Goal: Task Accomplishment & Management: Use online tool/utility

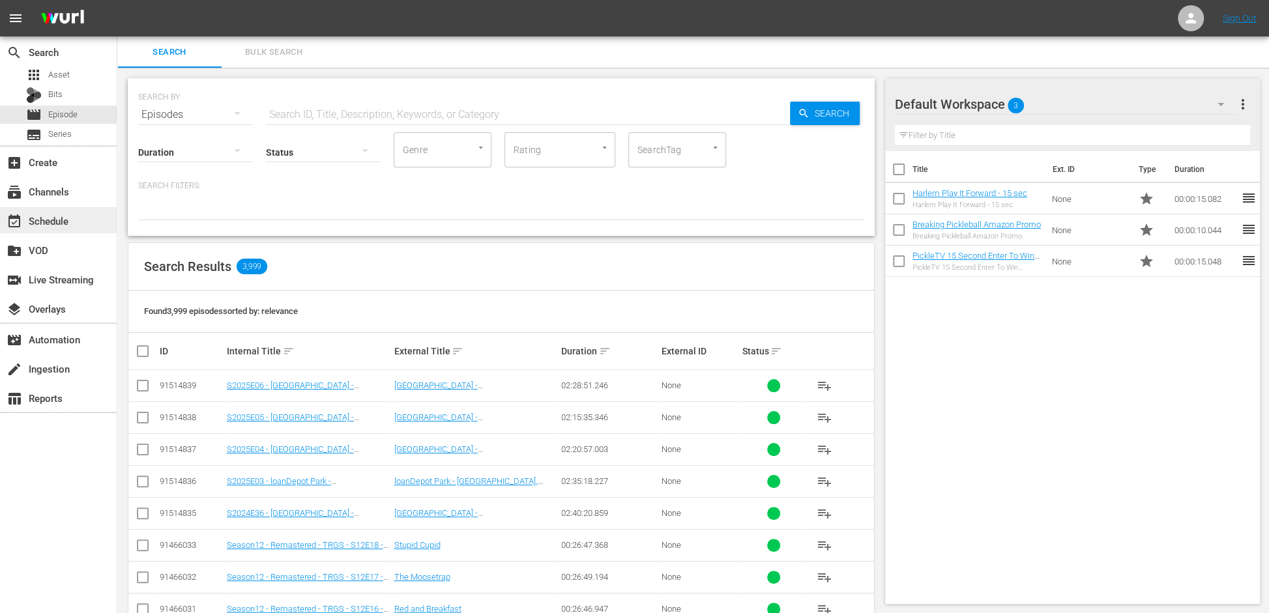
click at [38, 213] on div "event_available Schedule" at bounding box center [36, 219] width 73 height 12
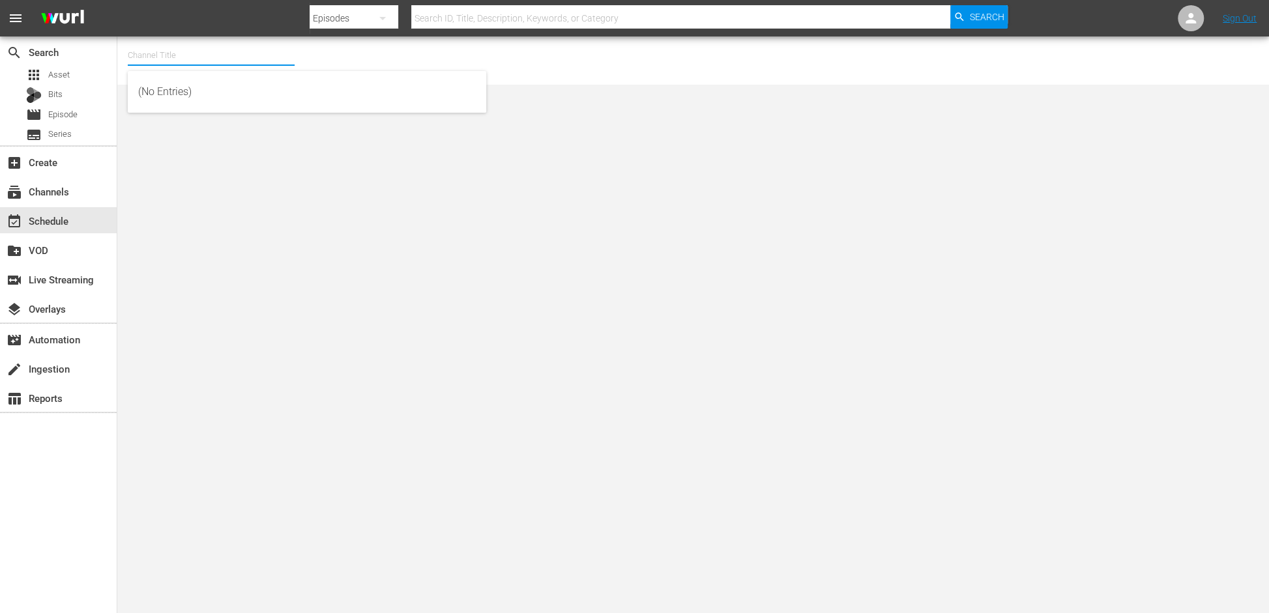
click at [173, 53] on input "text" at bounding box center [211, 55] width 167 height 31
click at [162, 90] on div "PickleTV (1380 - answermedia_pickletv_1)" at bounding box center [307, 91] width 338 height 31
type input "PickleTV (1380 - answermedia_pickletv_1)"
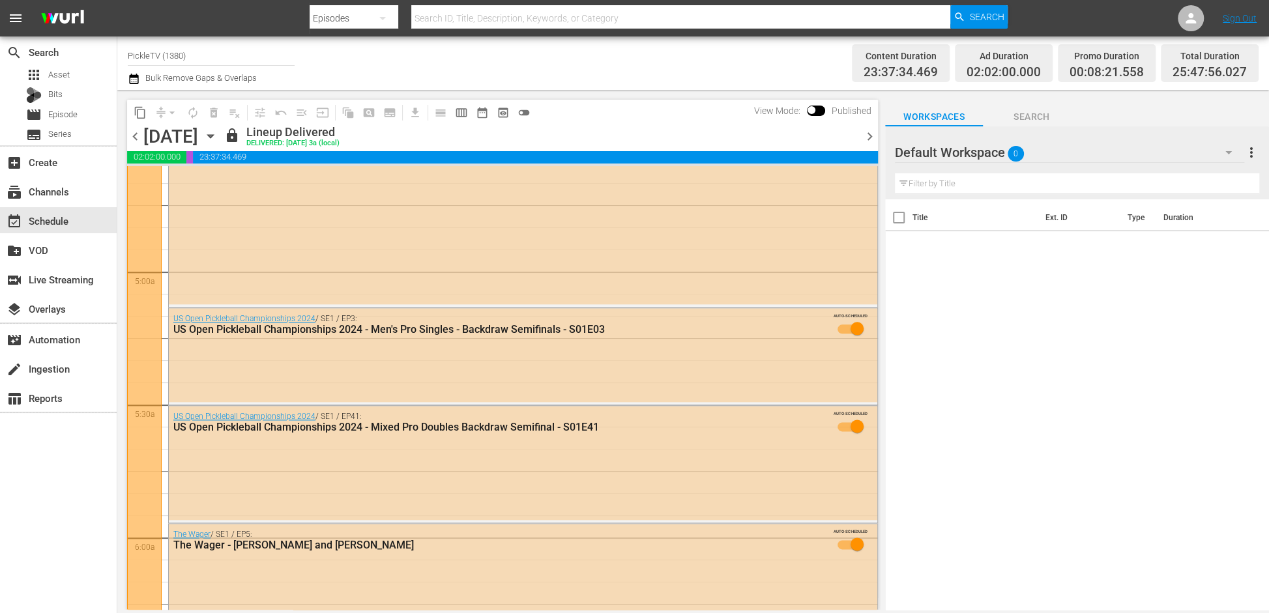
scroll to position [1254, 0]
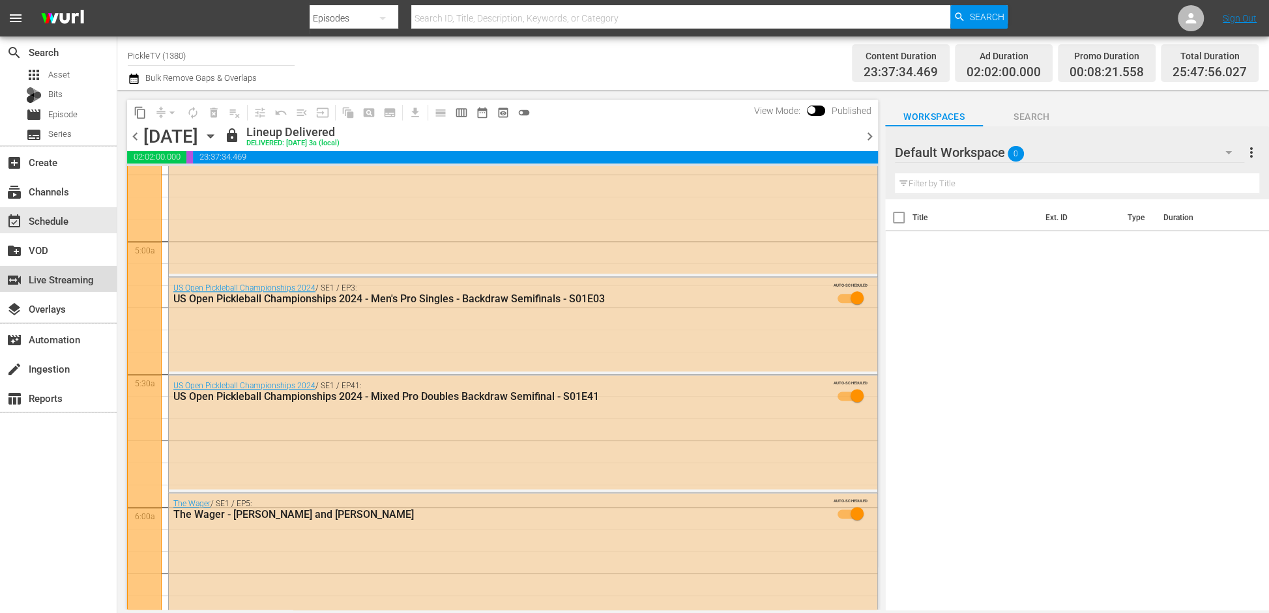
click at [64, 283] on div "switch_video Live Streaming" at bounding box center [36, 278] width 73 height 12
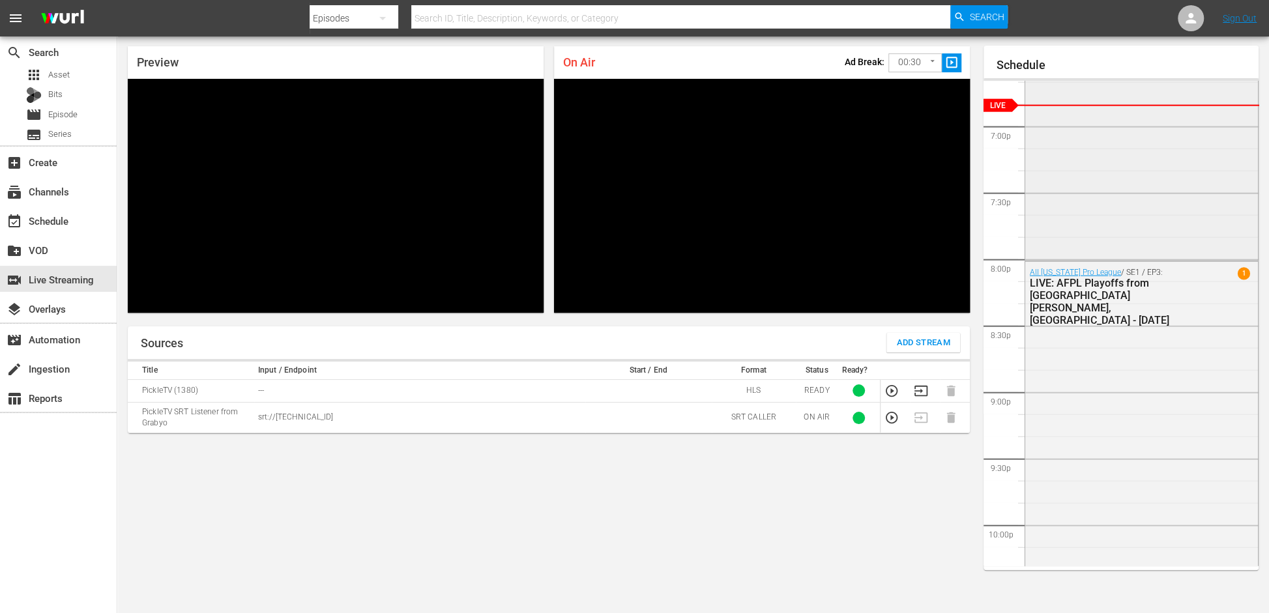
scroll to position [2483, 0]
